Goal: Information Seeking & Learning: Learn about a topic

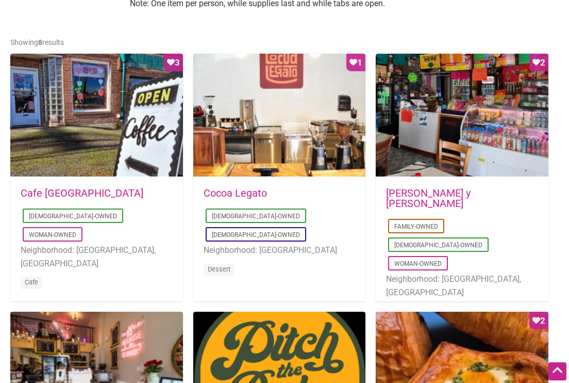
scroll to position [334, 0]
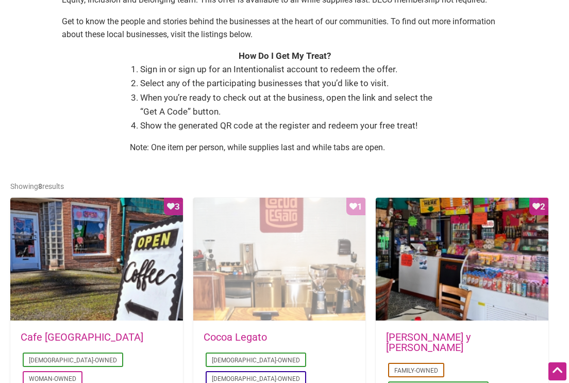
click at [301, 245] on div "Favorite Count 1" at bounding box center [279, 259] width 173 height 124
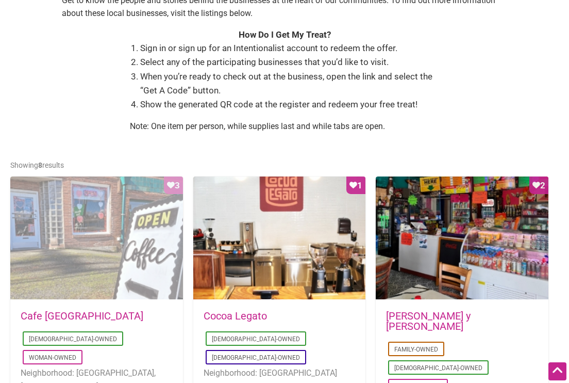
scroll to position [355, 0]
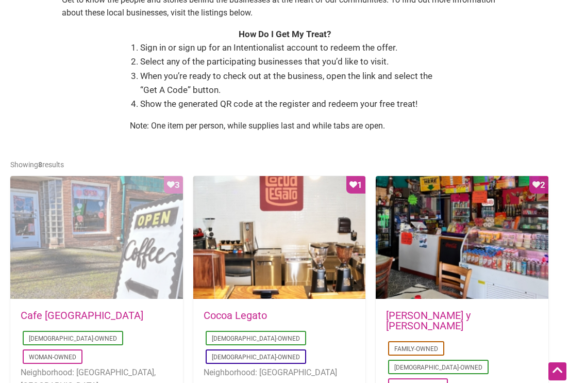
click at [74, 233] on div "Favorite Count 3" at bounding box center [96, 238] width 173 height 124
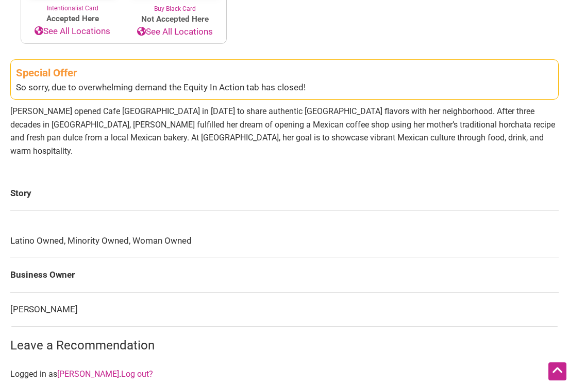
scroll to position [576, 0]
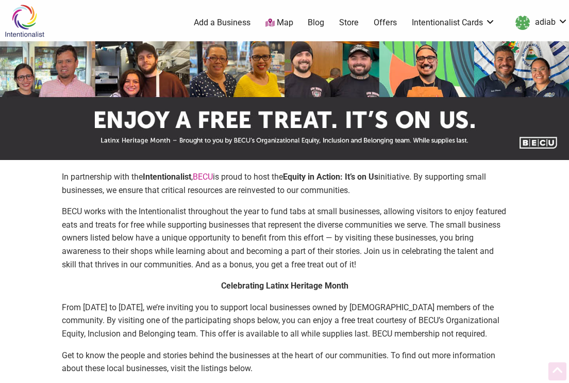
scroll to position [355, 0]
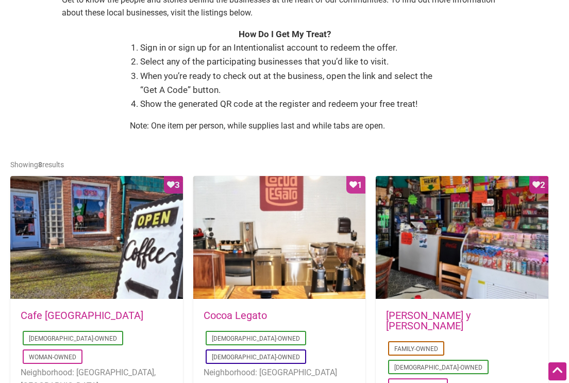
click at [415, 207] on div "Favorite Count 2" at bounding box center [462, 238] width 173 height 124
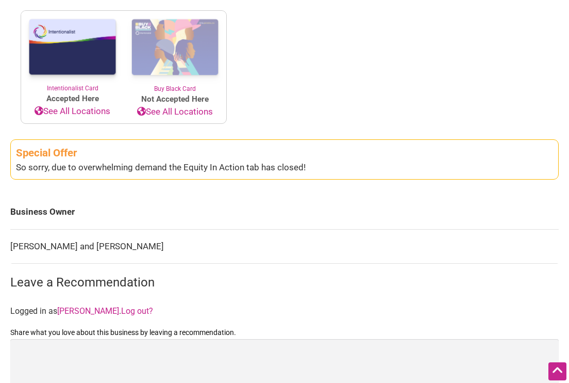
scroll to position [555, 0]
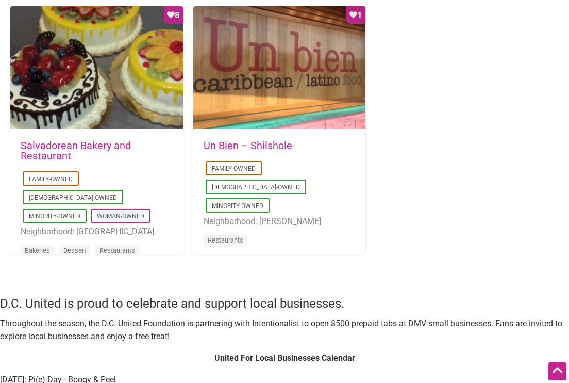
scroll to position [1072, 0]
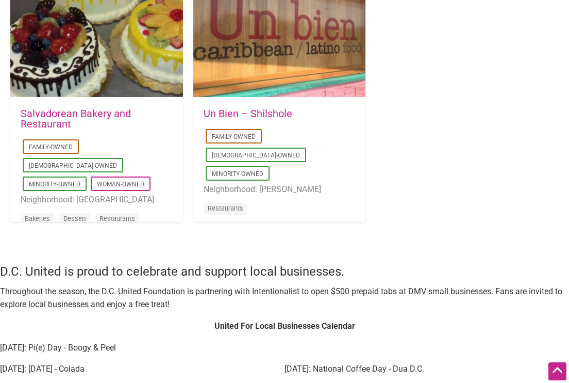
click at [82, 107] on link "Salvadorean Bakery and Restaurant" at bounding box center [76, 118] width 110 height 23
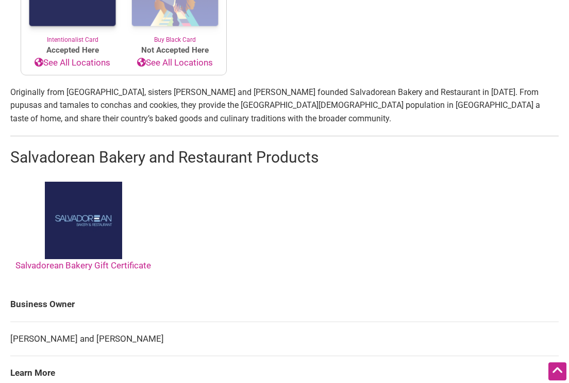
scroll to position [677, 0]
